Goal: Transaction & Acquisition: Purchase product/service

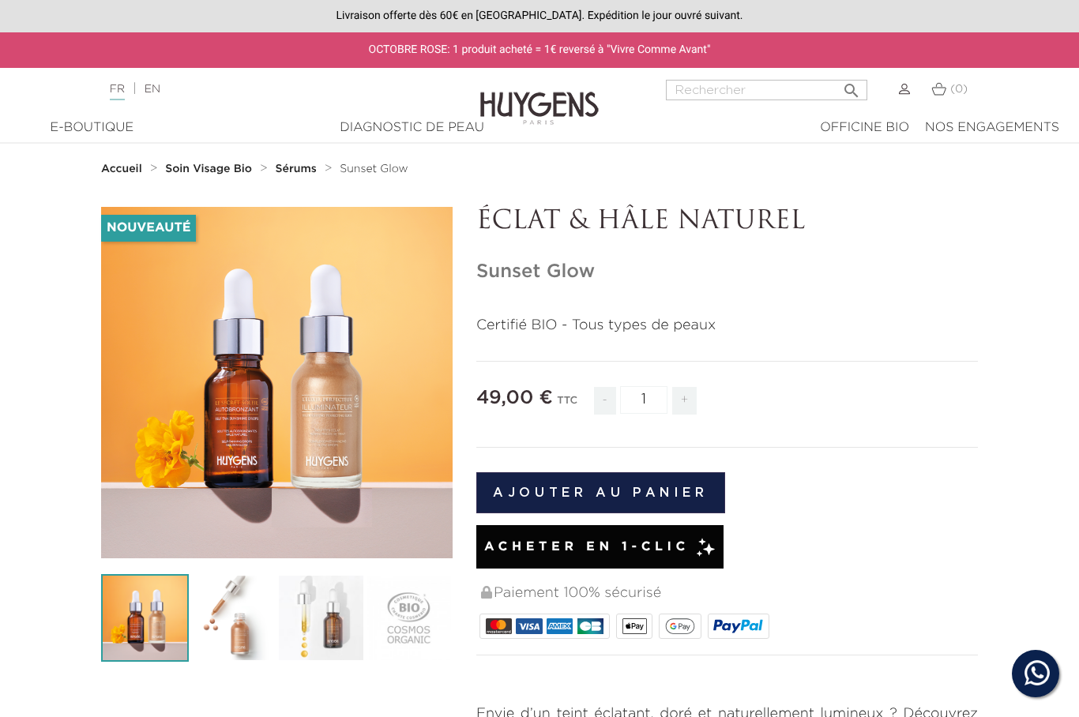
click at [120, 164] on strong "Accueil" at bounding box center [121, 169] width 41 height 11
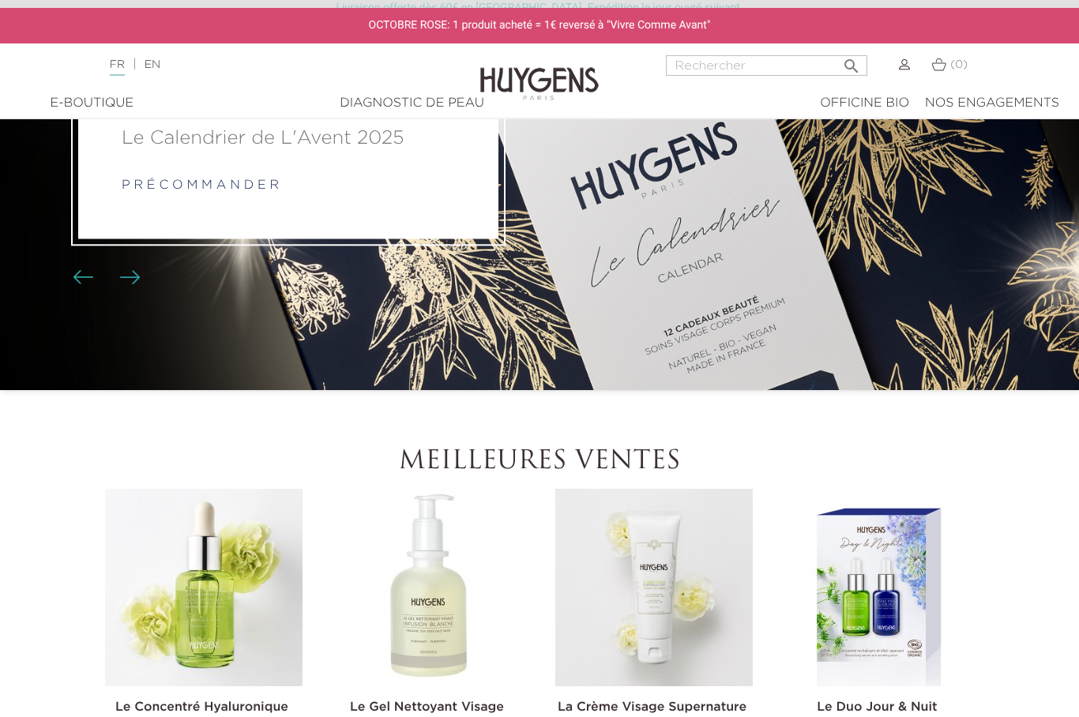
scroll to position [163, 0]
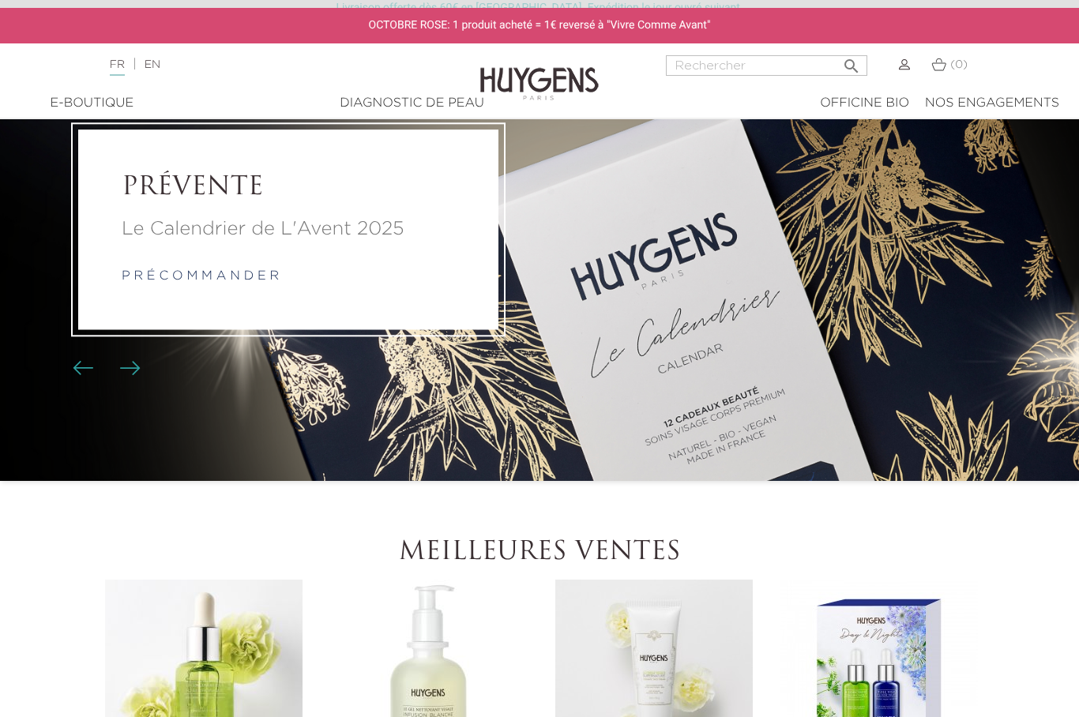
click at [897, 340] on li "PRÉVENTE Le Calendrier de L'Avent 2025 p r é c o m m a n d e r" at bounding box center [539, 230] width 1079 height 502
click at [138, 368] on img "Boutons du carrousel" at bounding box center [130, 368] width 21 height 14
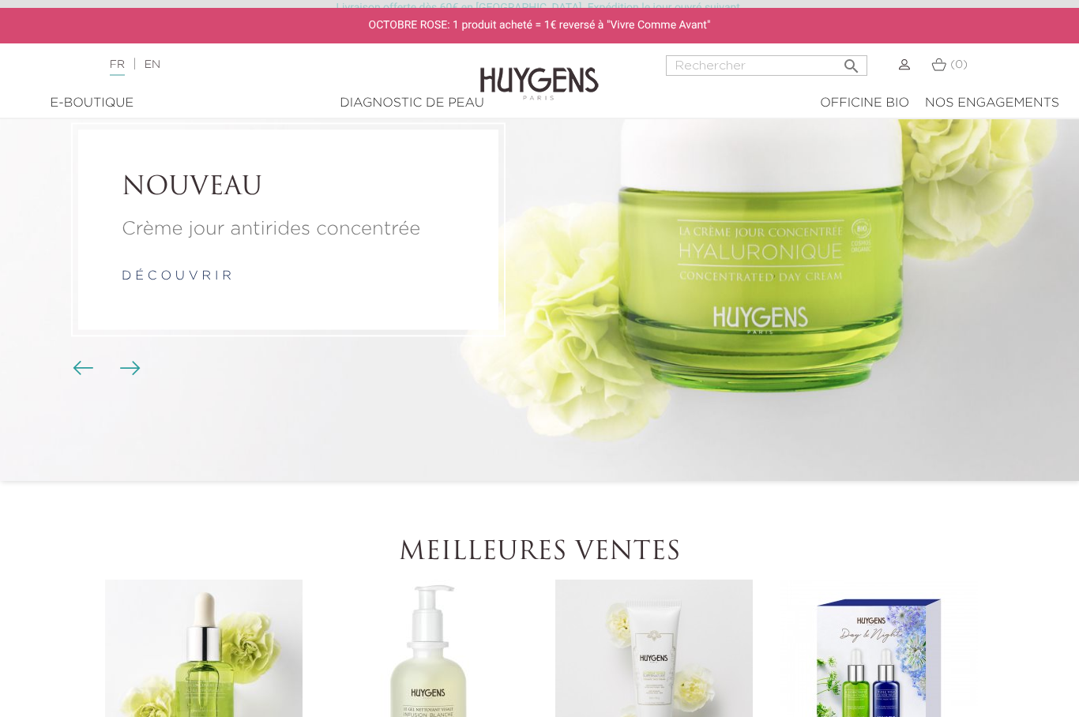
click at [85, 367] on img "Boutons du carrousel" at bounding box center [83, 368] width 21 height 14
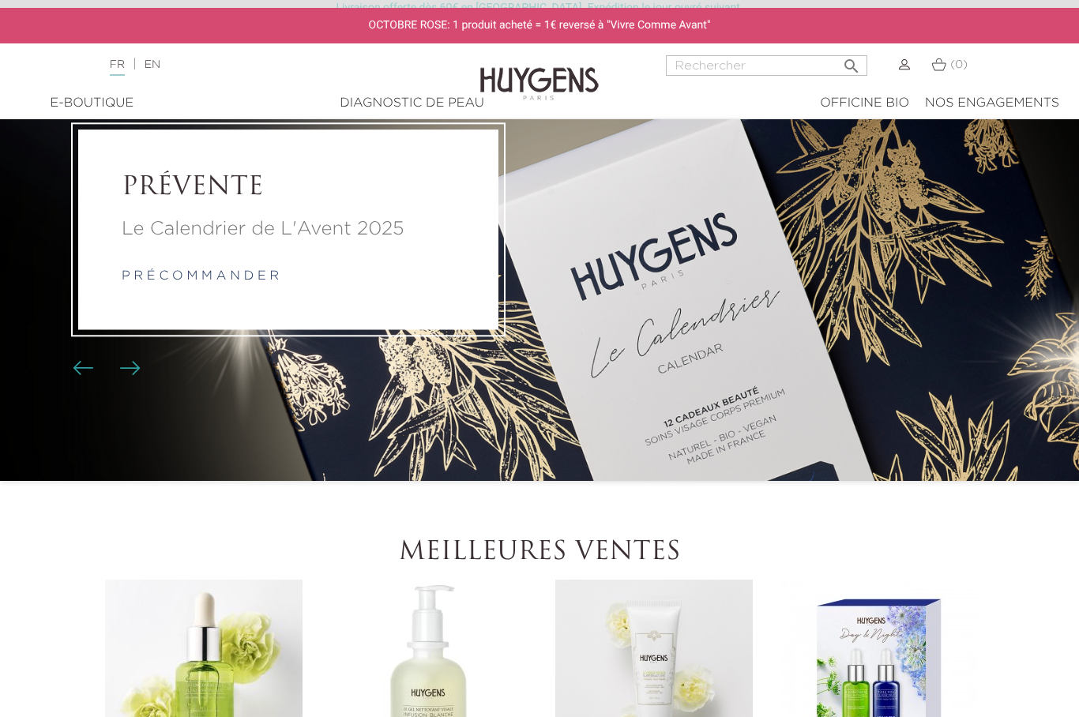
click at [239, 272] on link "p r é c o m m a n d e r" at bounding box center [200, 276] width 157 height 13
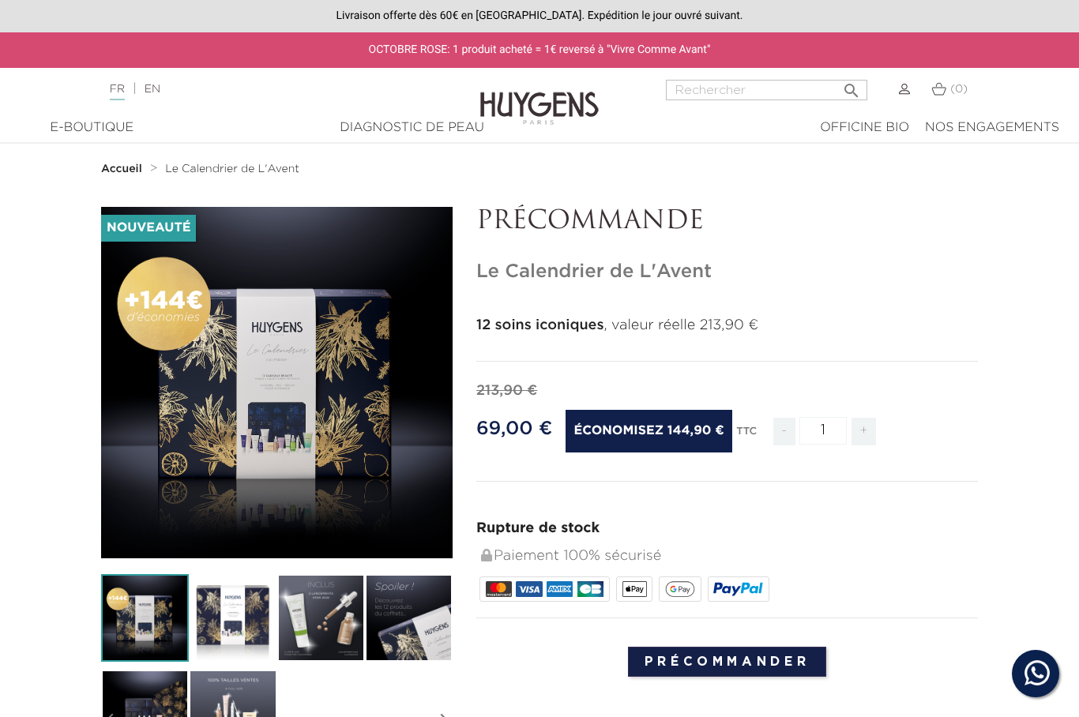
click at [329, 620] on img at bounding box center [321, 618] width 88 height 88
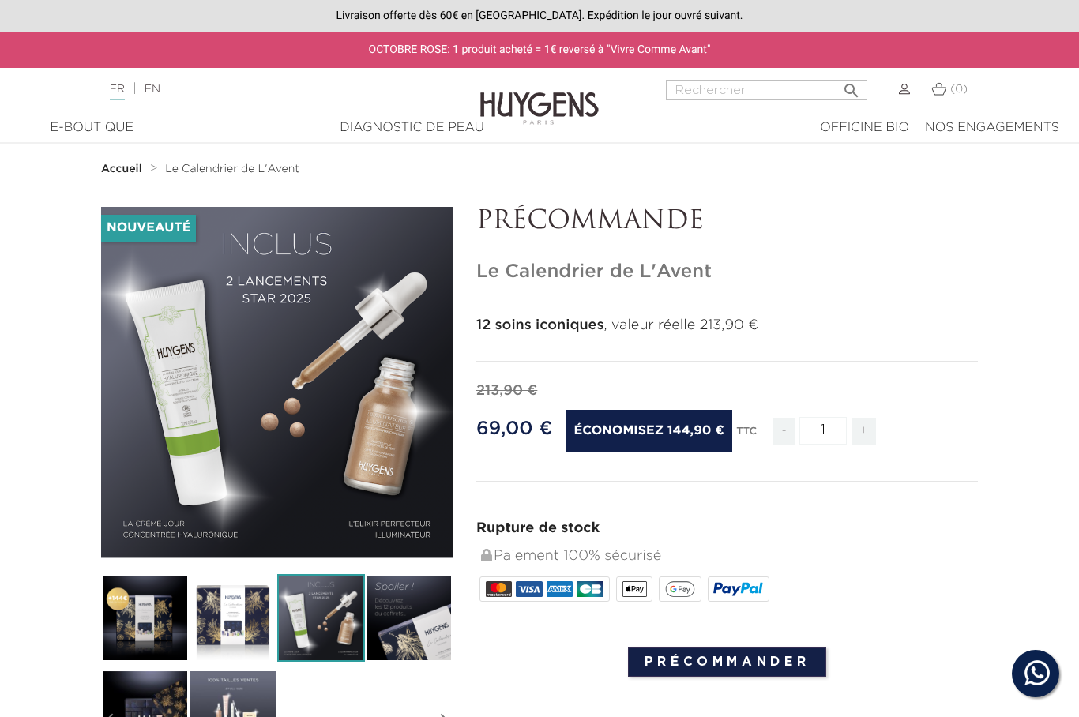
click at [419, 625] on img at bounding box center [409, 618] width 88 height 88
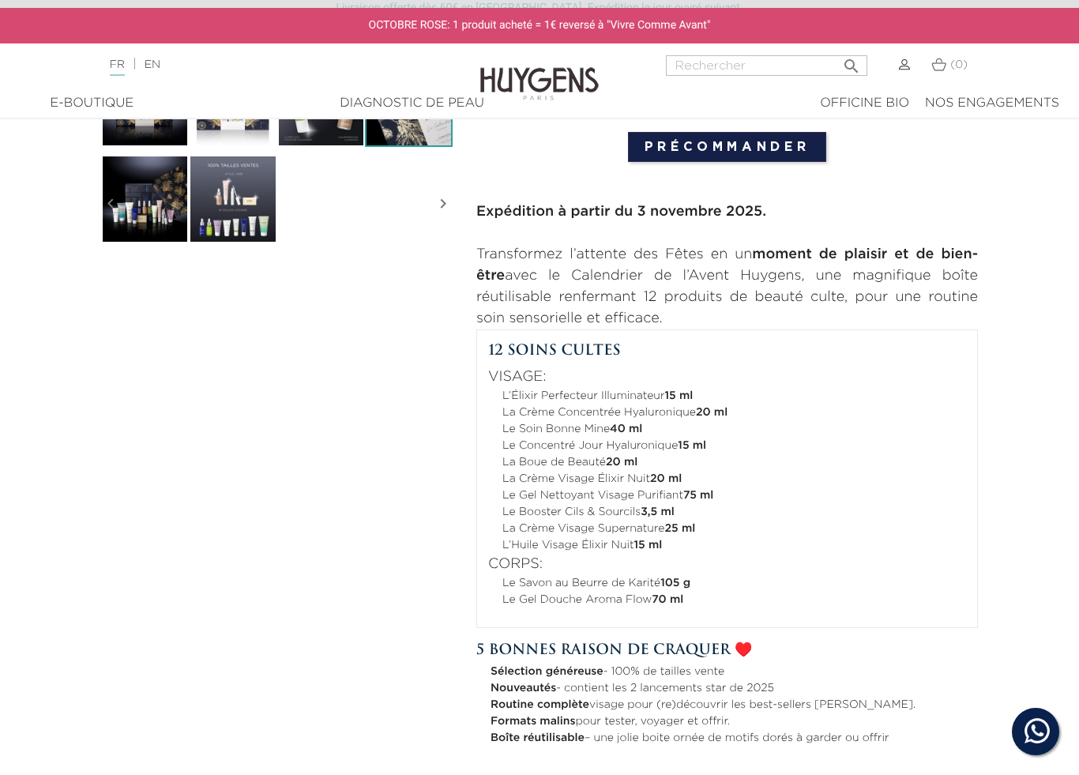
scroll to position [534, 0]
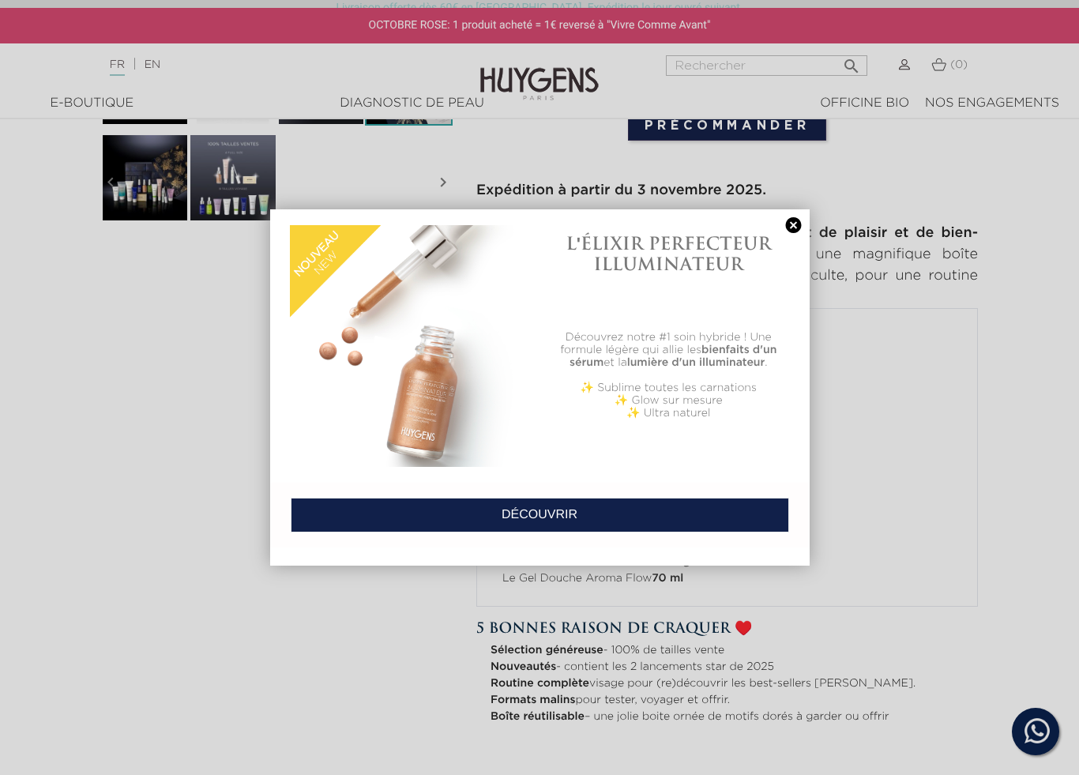
click at [788, 231] on link at bounding box center [794, 225] width 22 height 17
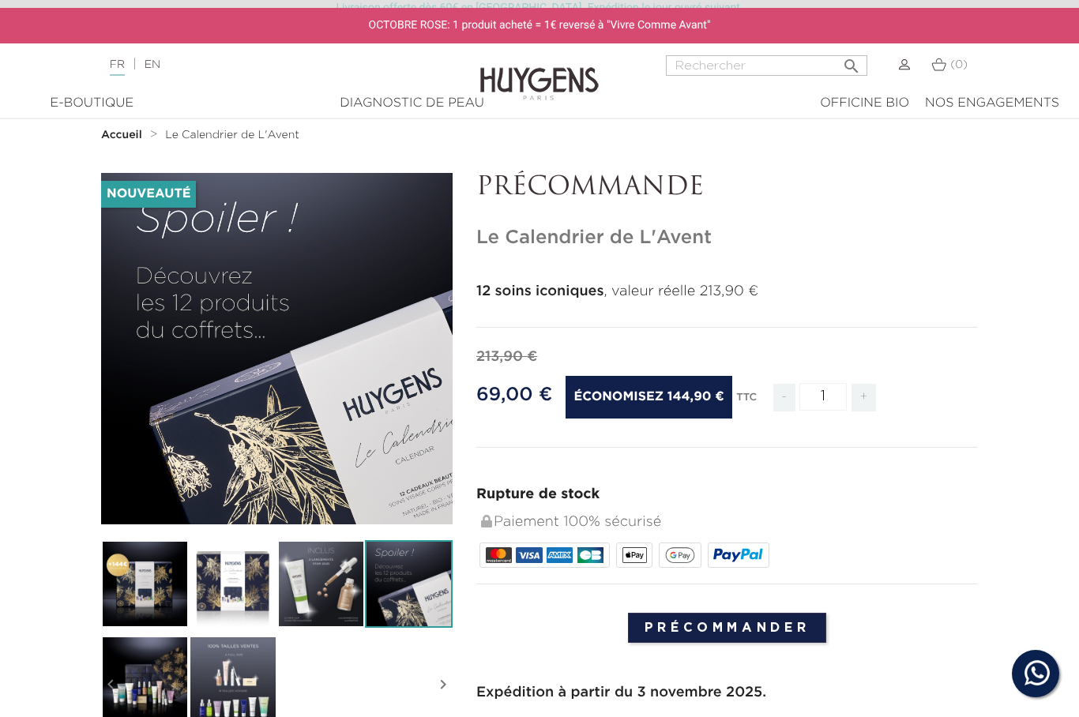
scroll to position [31, 0]
